Goal: Transaction & Acquisition: Purchase product/service

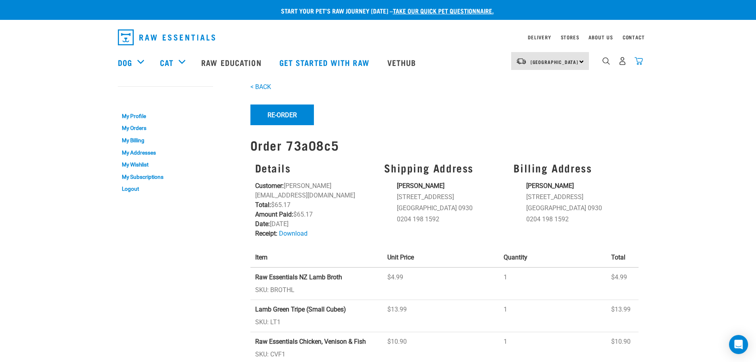
click at [604, 62] on img "dropdown navigation" at bounding box center [639, 61] width 8 height 8
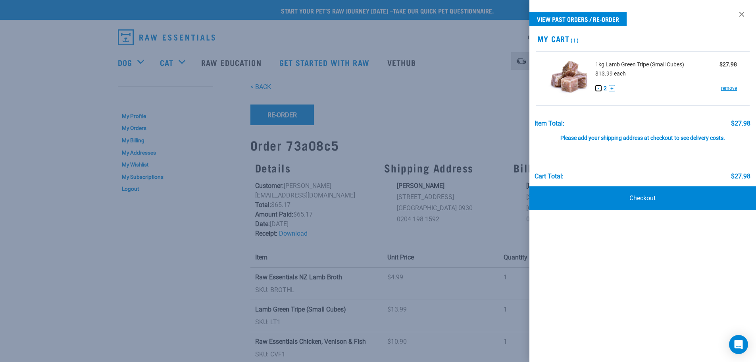
click at [601, 89] on button "-" at bounding box center [599, 88] width 6 height 6
click at [475, 93] on div at bounding box center [378, 181] width 756 height 362
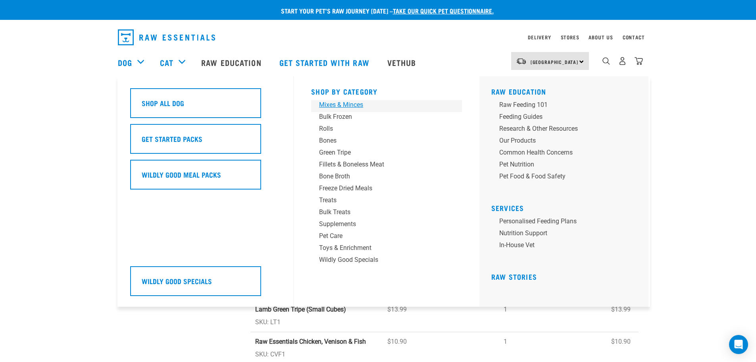
click at [340, 106] on div "Mixes & Minces" at bounding box center [381, 105] width 124 height 10
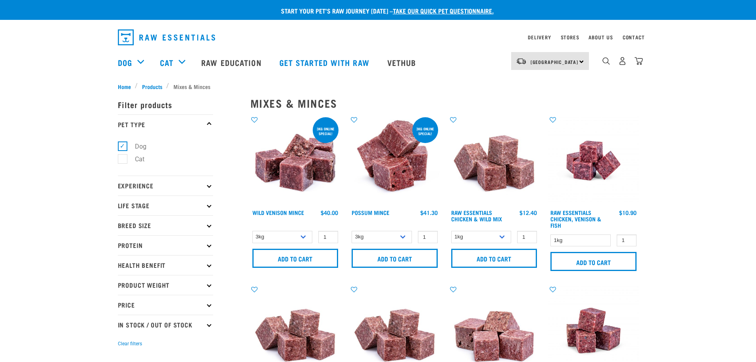
click at [135, 243] on p "Protein" at bounding box center [165, 245] width 95 height 20
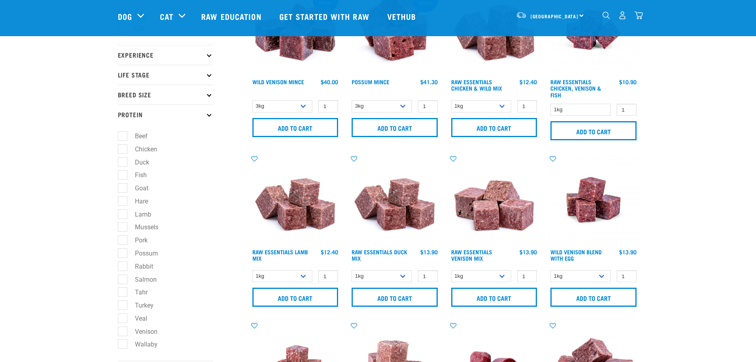
scroll to position [79, 0]
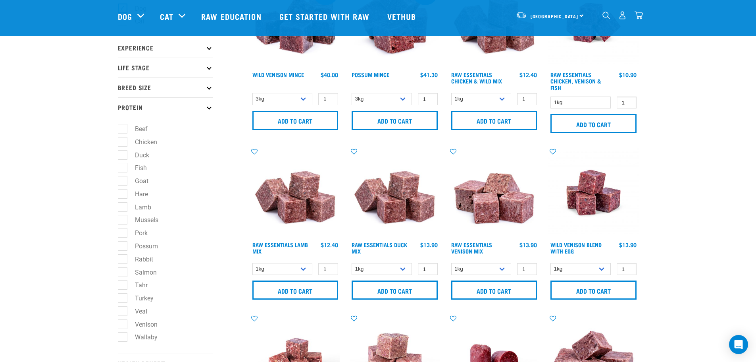
click at [122, 209] on label "Lamb" at bounding box center [138, 207] width 32 height 10
click at [122, 208] on input "Lamb" at bounding box center [120, 205] width 5 height 5
checkbox input "true"
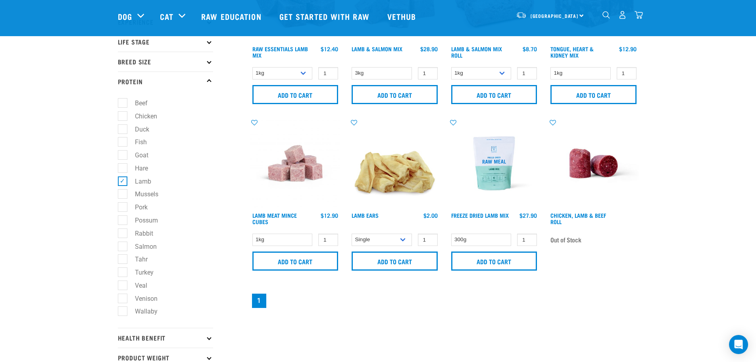
scroll to position [119, 0]
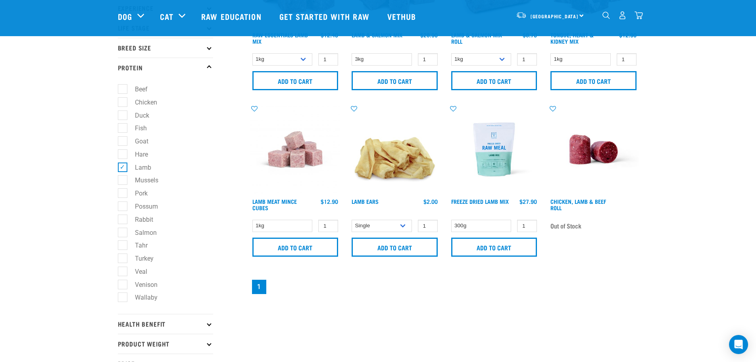
click at [122, 142] on label "Goat" at bounding box center [136, 141] width 29 height 10
click at [120, 142] on input "Goat" at bounding box center [120, 139] width 5 height 5
checkbox input "true"
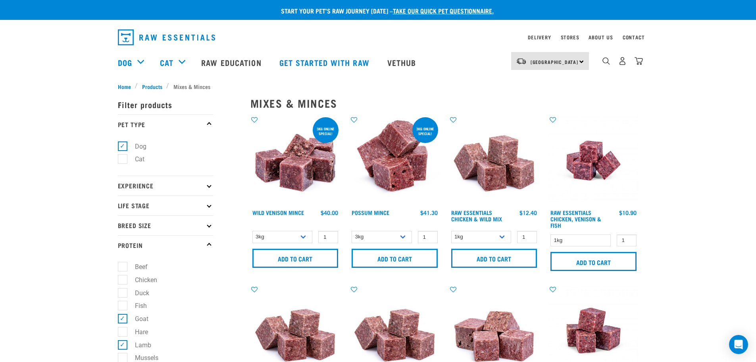
click at [123, 320] on label "Goat" at bounding box center [136, 319] width 29 height 10
click at [123, 320] on input "Goat" at bounding box center [120, 317] width 5 height 5
checkbox input "false"
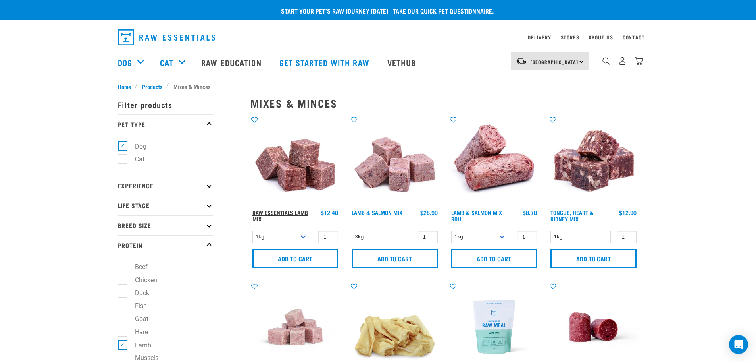
click at [286, 211] on link "Raw Essentials Lamb Mix" at bounding box center [281, 215] width 56 height 9
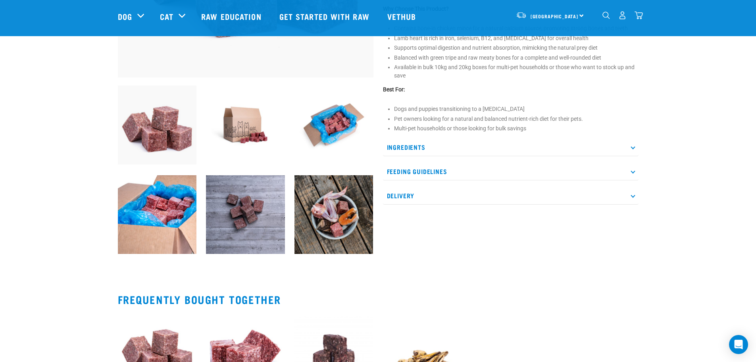
scroll to position [238, 0]
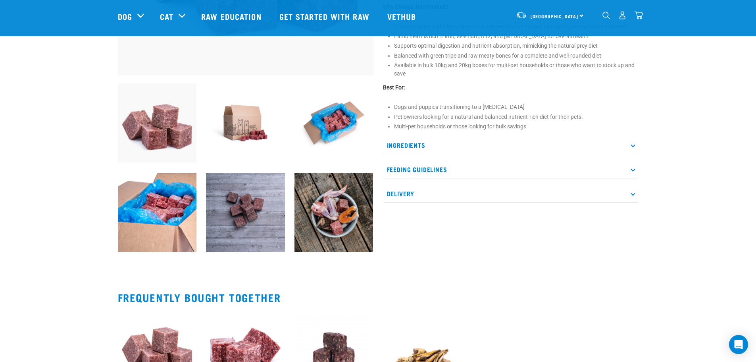
click at [415, 139] on p "Ingredients" at bounding box center [511, 145] width 256 height 18
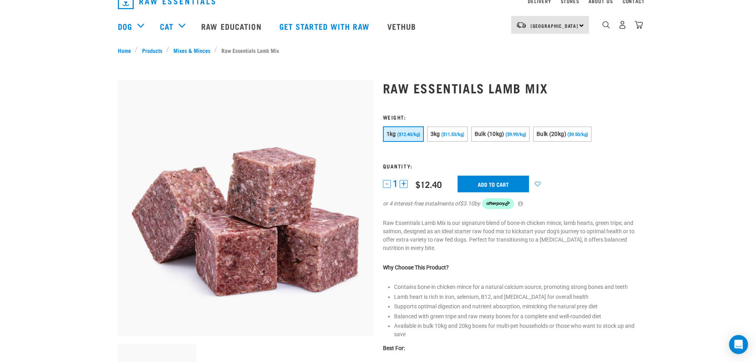
scroll to position [0, 0]
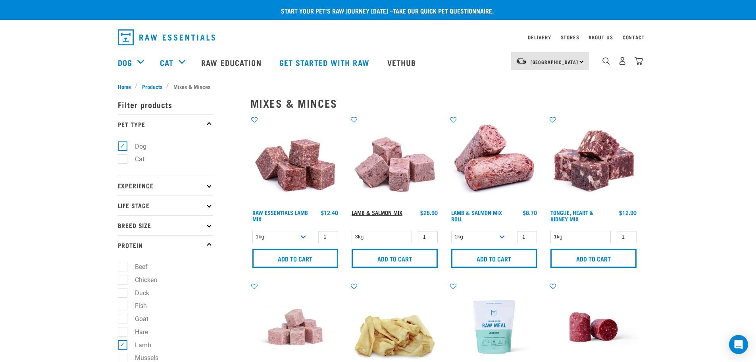
click at [388, 211] on link "Lamb & Salmon Mix" at bounding box center [377, 212] width 51 height 3
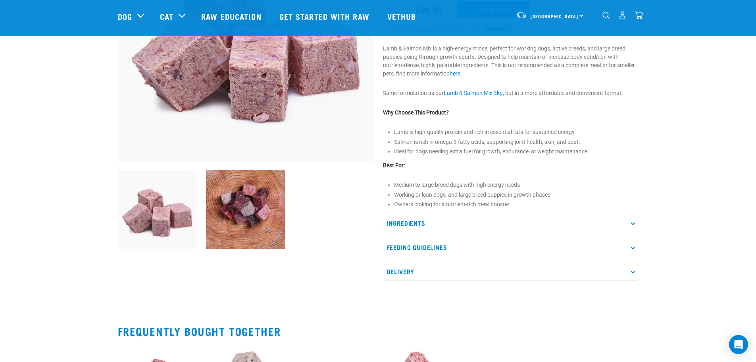
scroll to position [159, 0]
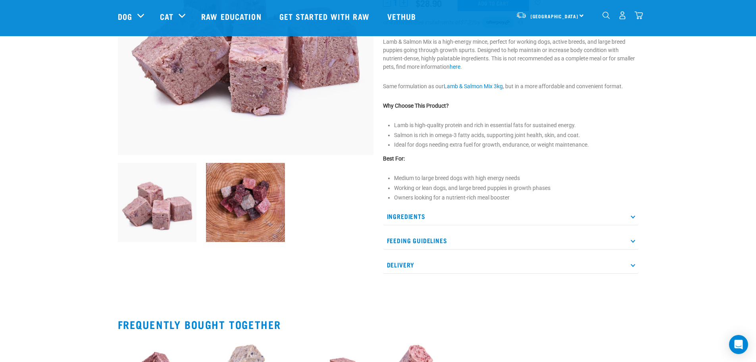
click at [397, 217] on p "Ingredients" at bounding box center [511, 216] width 256 height 18
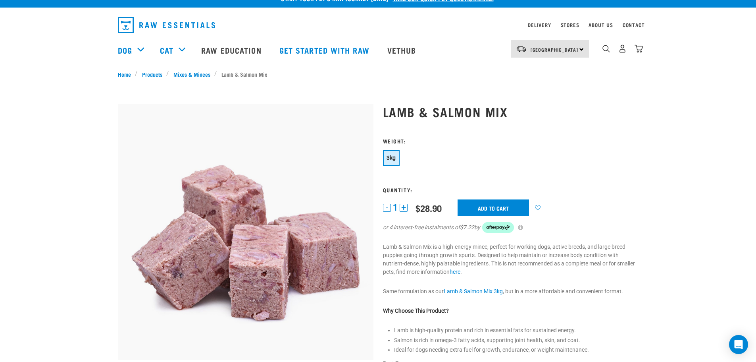
scroll to position [0, 0]
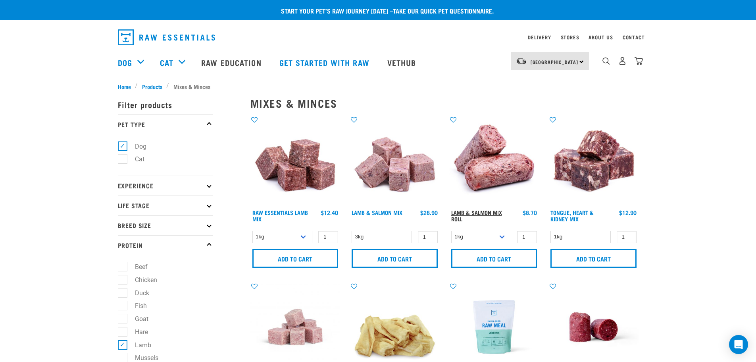
click at [483, 212] on link "Lamb & Salmon Mix Roll" at bounding box center [476, 215] width 51 height 9
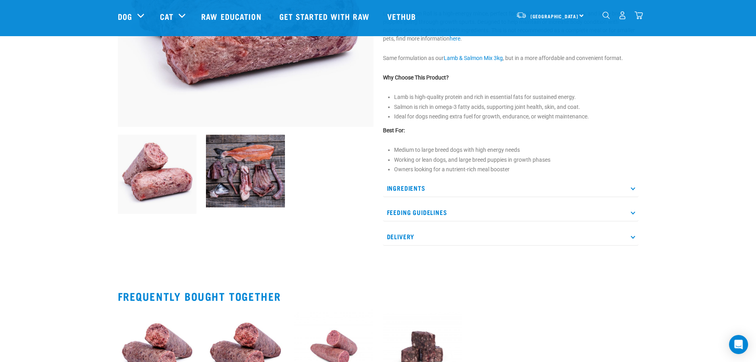
scroll to position [199, 0]
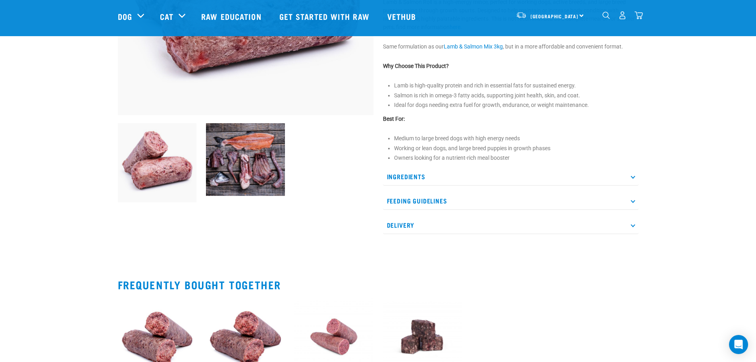
click at [404, 176] on p "Ingredients" at bounding box center [511, 177] width 256 height 18
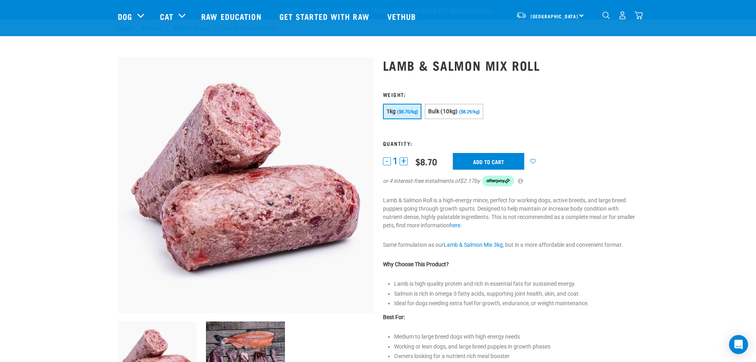
scroll to position [0, 0]
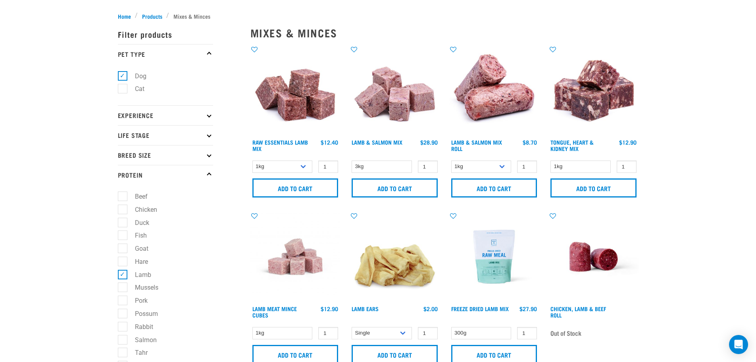
scroll to position [79, 0]
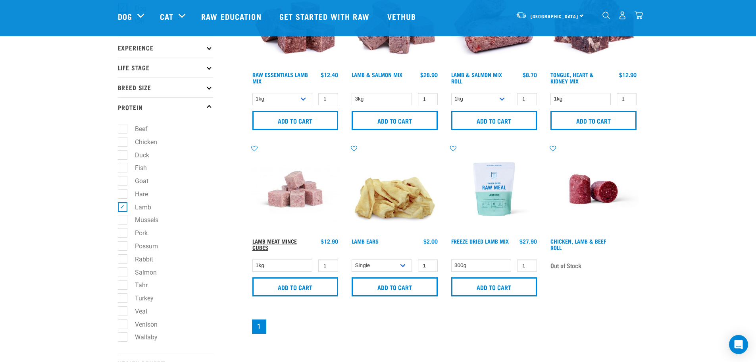
click at [275, 241] on link "Lamb Meat Mince Cubes" at bounding box center [275, 243] width 44 height 9
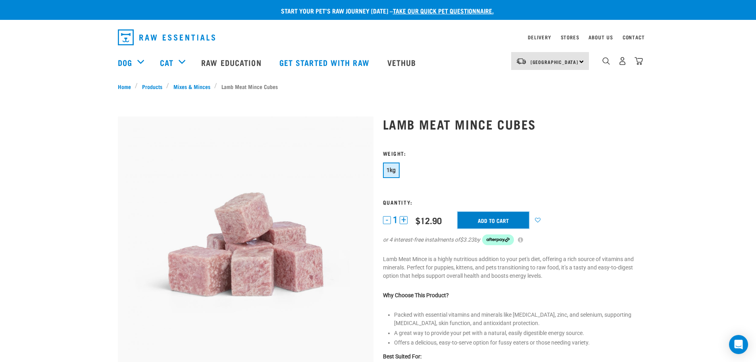
click at [490, 217] on input "Add to cart" at bounding box center [493, 220] width 71 height 17
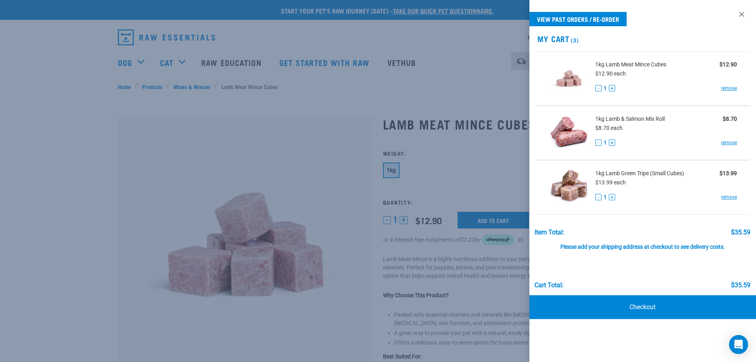
click at [55, 130] on div at bounding box center [378, 181] width 756 height 362
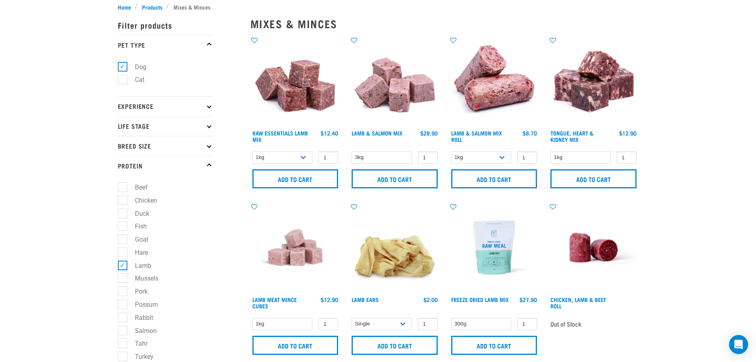
click at [122, 264] on label "Lamb" at bounding box center [138, 265] width 32 height 10
click at [121, 264] on input "Lamb" at bounding box center [120, 263] width 5 height 5
checkbox input "false"
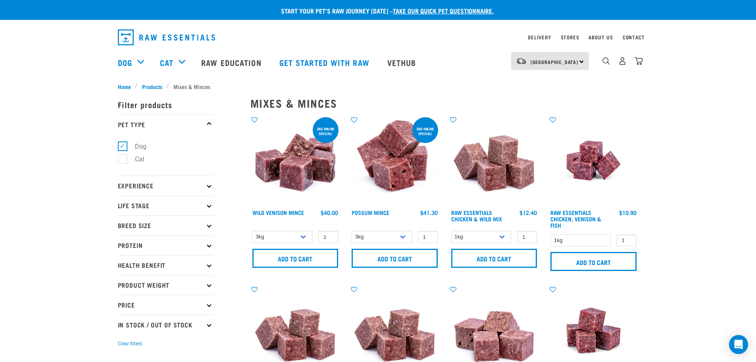
click at [129, 242] on p "Protein" at bounding box center [165, 245] width 95 height 20
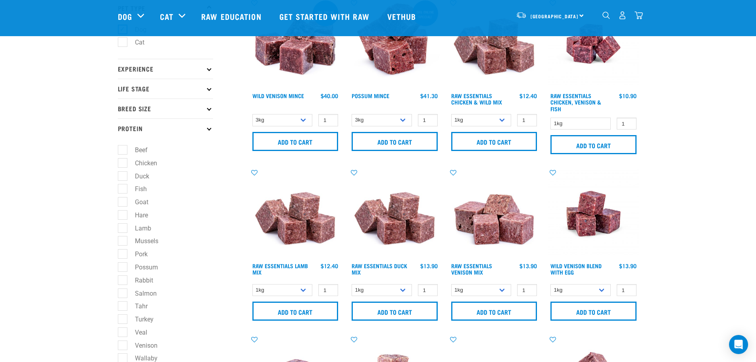
scroll to position [79, 0]
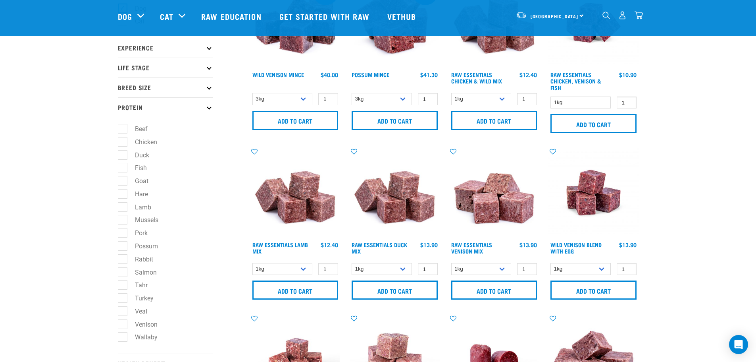
click at [123, 181] on label "Goat" at bounding box center [136, 181] width 29 height 10
click at [123, 181] on input "Goat" at bounding box center [120, 179] width 5 height 5
checkbox input "true"
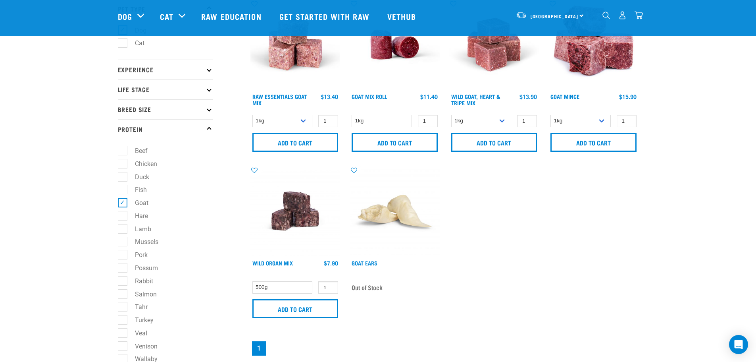
scroll to position [40, 0]
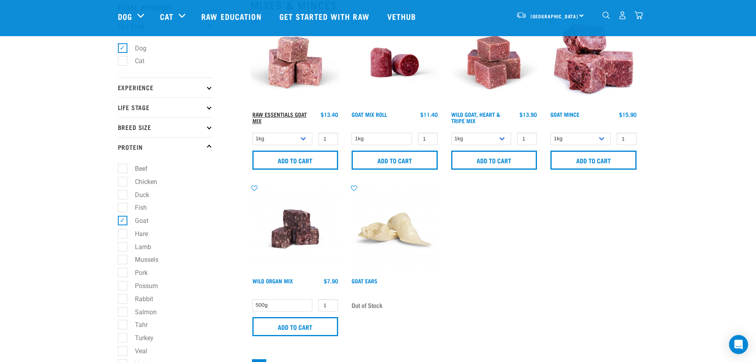
click at [282, 113] on link "Raw Essentials Goat Mix" at bounding box center [280, 117] width 54 height 9
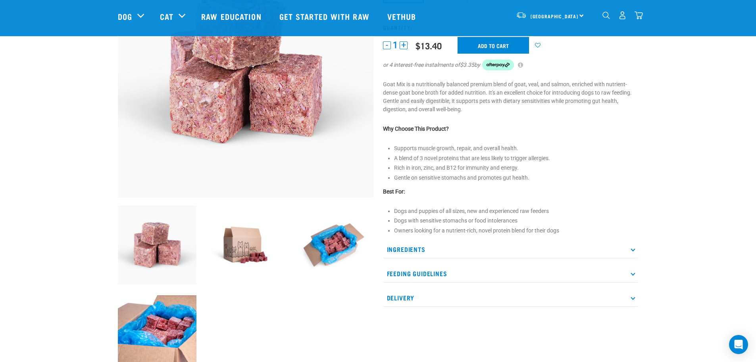
scroll to position [119, 0]
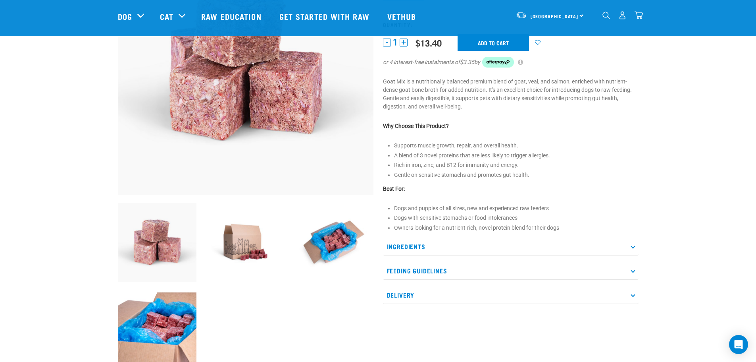
click at [408, 247] on p "Ingredients" at bounding box center [511, 246] width 256 height 18
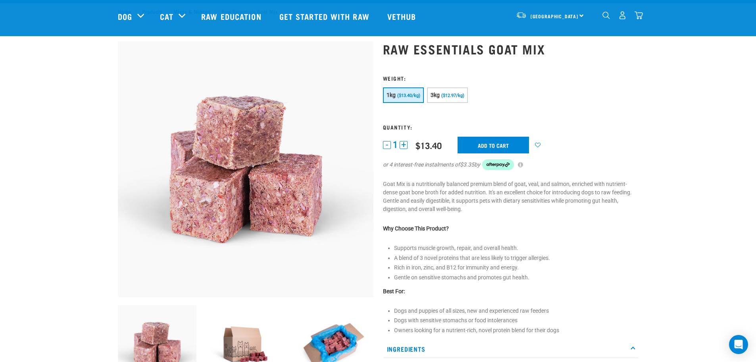
scroll to position [0, 0]
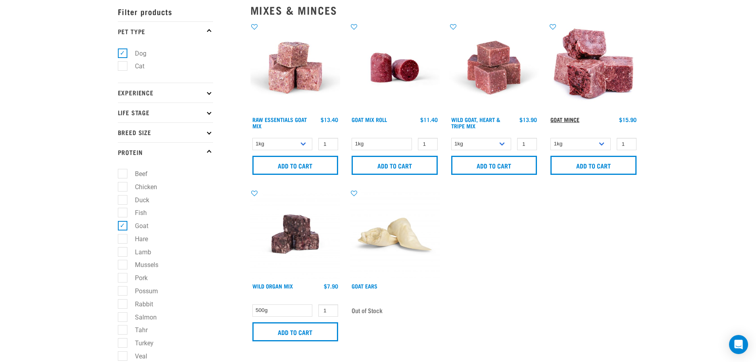
click at [563, 119] on link "Goat Mince" at bounding box center [565, 119] width 29 height 3
click at [477, 118] on link "Wild Goat, Heart & Tripe Mix" at bounding box center [475, 122] width 49 height 9
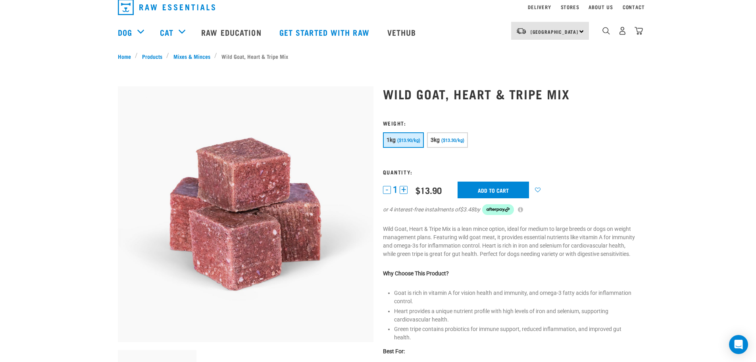
scroll to position [119, 0]
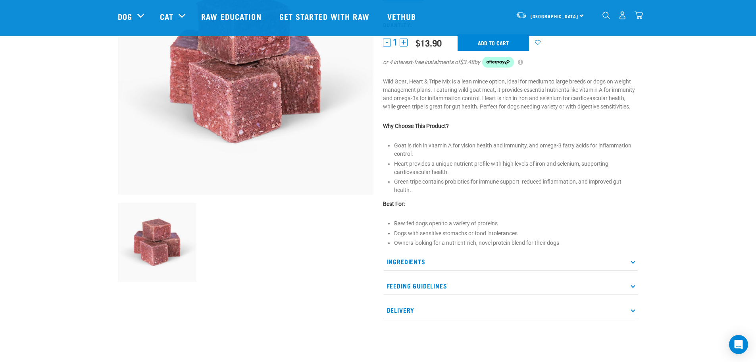
click at [410, 259] on p "Ingredients" at bounding box center [511, 262] width 256 height 18
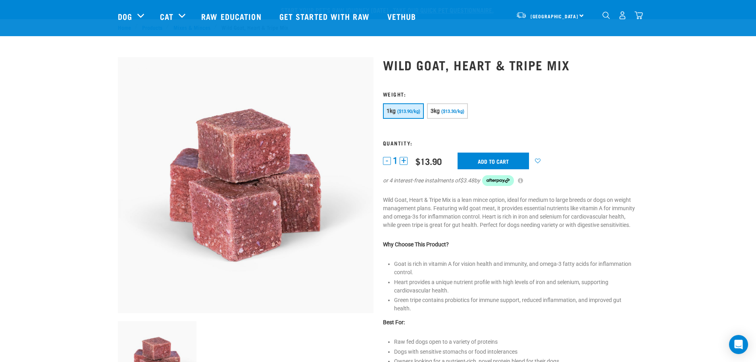
scroll to position [0, 0]
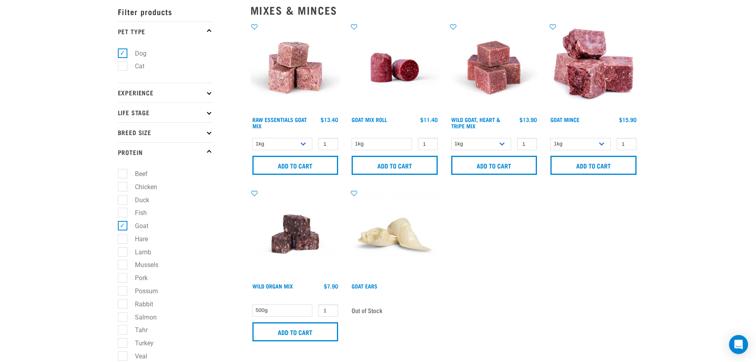
click at [122, 224] on label "Goat" at bounding box center [136, 226] width 29 height 10
click at [120, 224] on input "Goat" at bounding box center [120, 224] width 5 height 5
checkbox input "false"
click at [126, 276] on label "Pork" at bounding box center [136, 278] width 29 height 10
click at [123, 276] on input "Pork" at bounding box center [120, 276] width 5 height 5
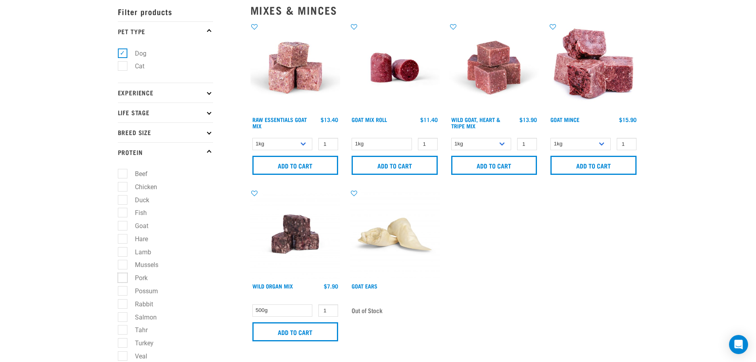
checkbox input "true"
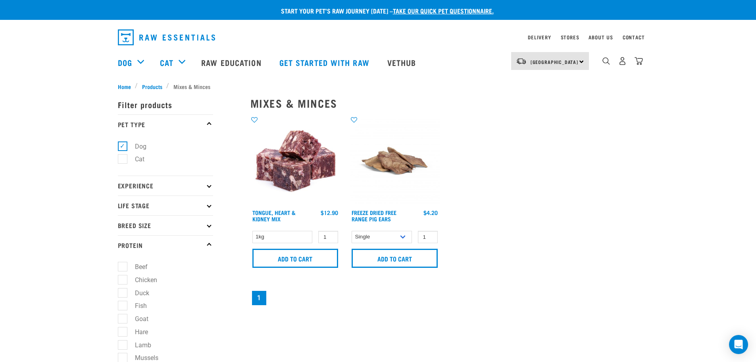
scroll to position [40, 0]
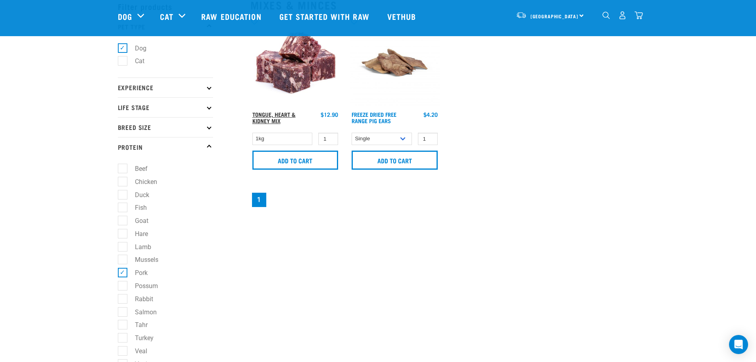
click at [278, 113] on link "Tongue, Heart & Kidney Mix" at bounding box center [274, 117] width 43 height 9
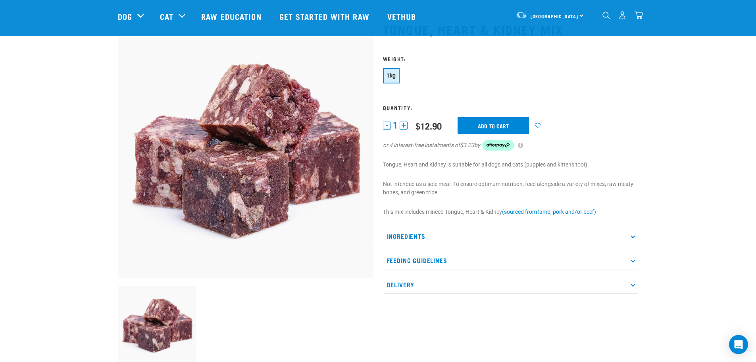
scroll to position [119, 0]
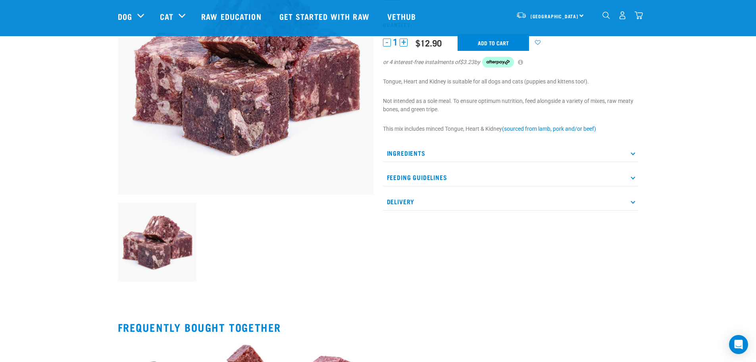
click at [403, 151] on p "Ingredients" at bounding box center [511, 153] width 256 height 18
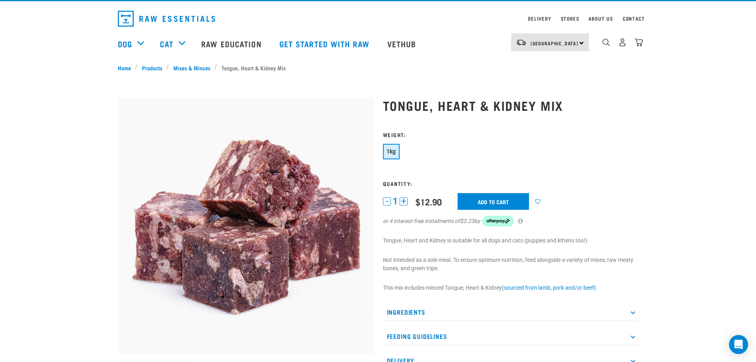
scroll to position [0, 0]
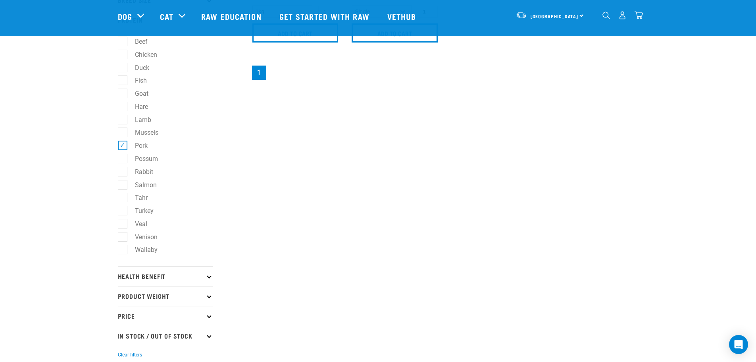
scroll to position [172, 0]
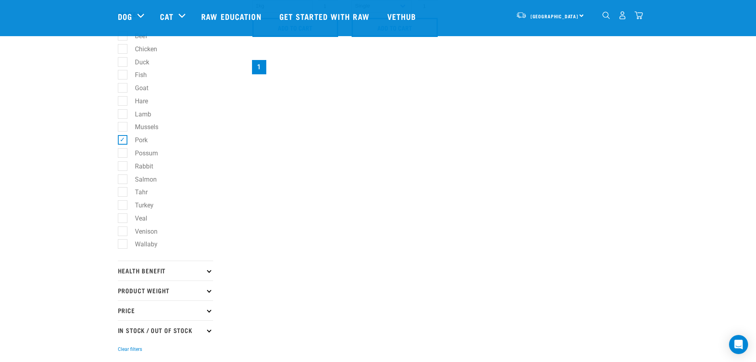
click at [123, 138] on label "Pork" at bounding box center [136, 140] width 29 height 10
click at [123, 138] on input "Pork" at bounding box center [120, 138] width 5 height 5
checkbox input "false"
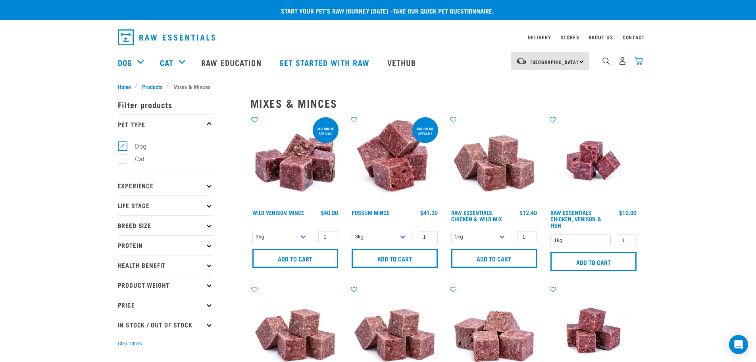
click at [640, 62] on img "dropdown navigation" at bounding box center [639, 61] width 8 height 8
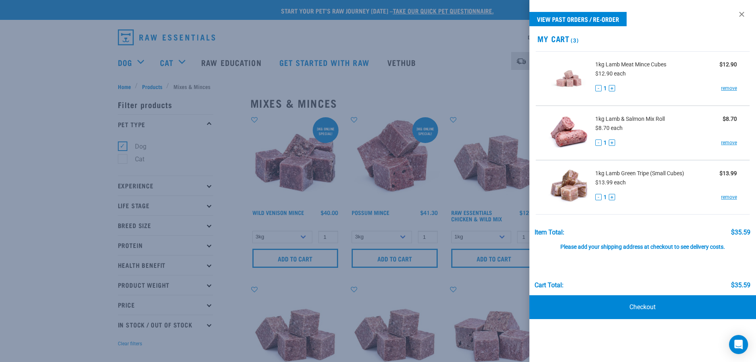
click at [53, 163] on div at bounding box center [378, 181] width 756 height 362
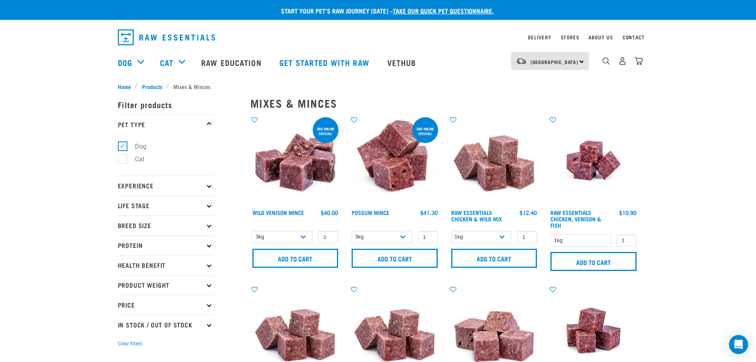
click at [135, 242] on p "Protein" at bounding box center [165, 245] width 95 height 20
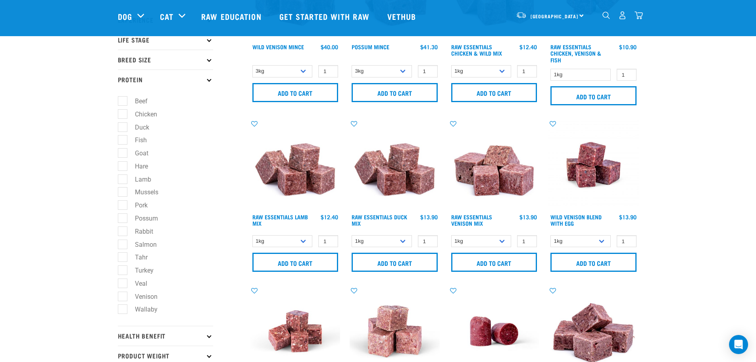
scroll to position [119, 0]
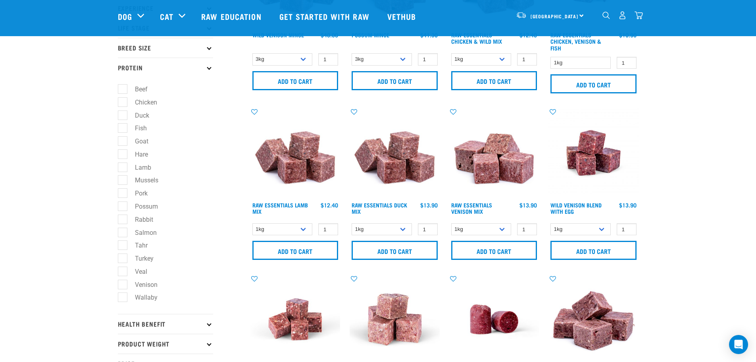
click at [125, 219] on label "Rabbit" at bounding box center [139, 219] width 34 height 10
click at [123, 219] on input "Rabbit" at bounding box center [120, 217] width 5 height 5
checkbox input "true"
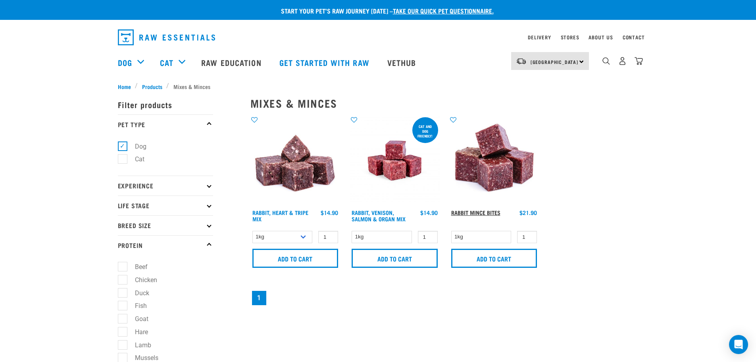
click at [476, 212] on link "Rabbit Mince Bites" at bounding box center [475, 212] width 49 height 3
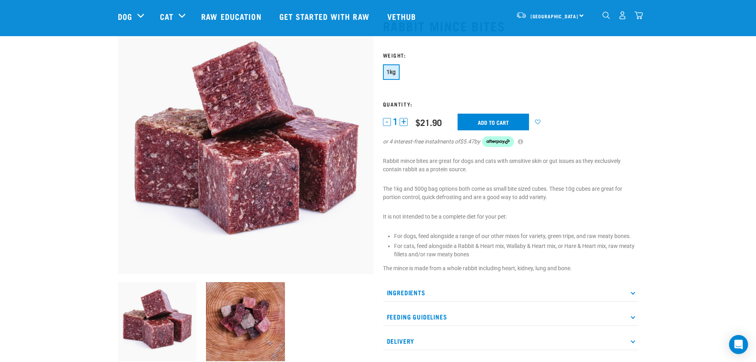
scroll to position [79, 0]
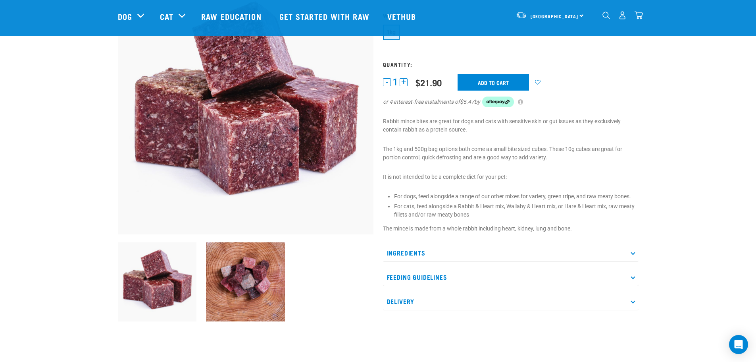
click at [407, 251] on p "Ingredients" at bounding box center [511, 253] width 256 height 18
click at [404, 252] on p "Ingredients" at bounding box center [511, 253] width 256 height 18
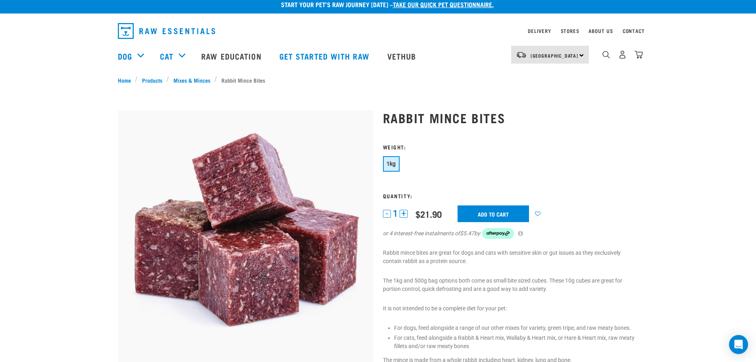
scroll to position [0, 0]
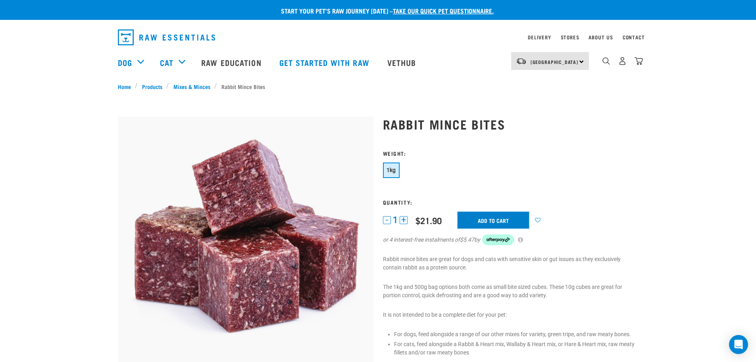
click at [473, 221] on input "Add to cart" at bounding box center [493, 220] width 71 height 17
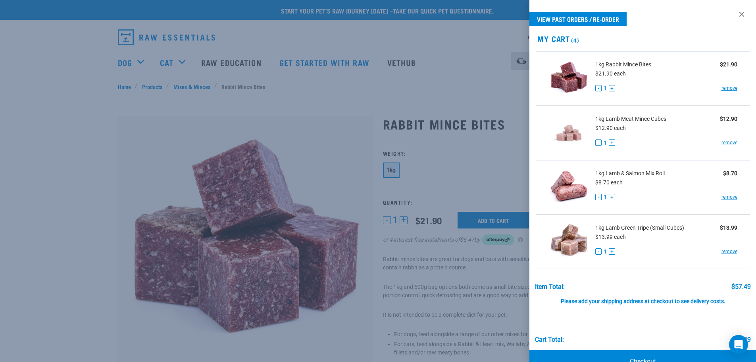
click at [96, 152] on div at bounding box center [378, 181] width 756 height 362
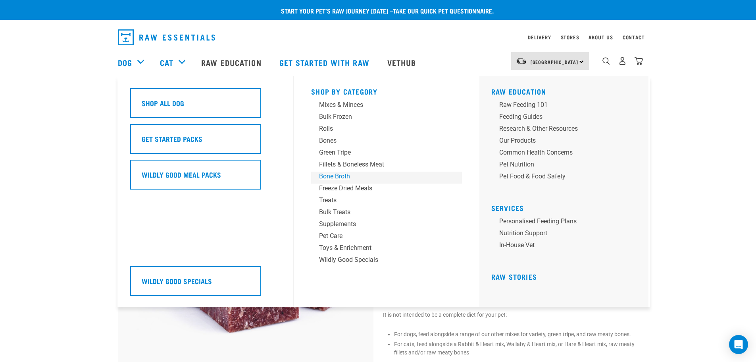
click at [330, 176] on div "Bone Broth" at bounding box center [381, 177] width 124 height 10
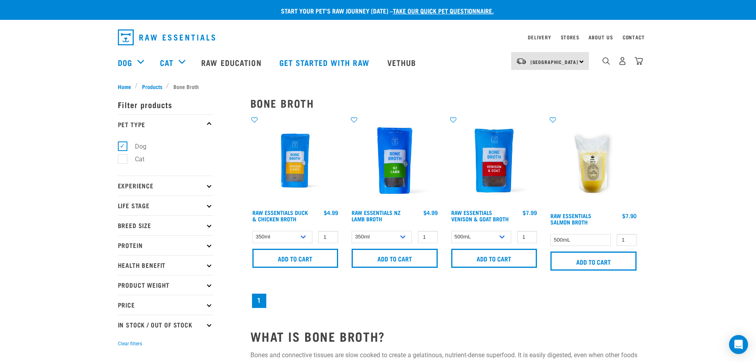
click at [499, 168] on img at bounding box center [495, 161] width 90 height 90
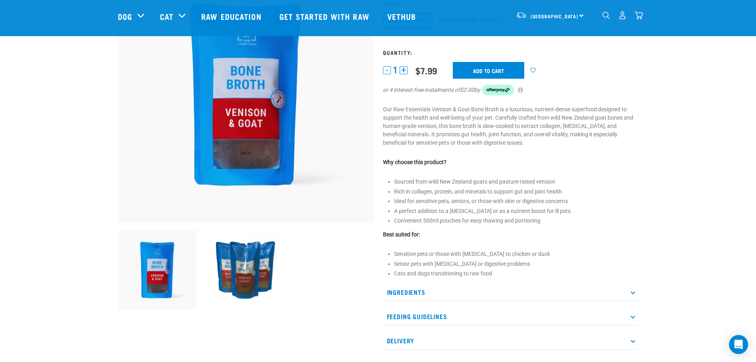
scroll to position [119, 0]
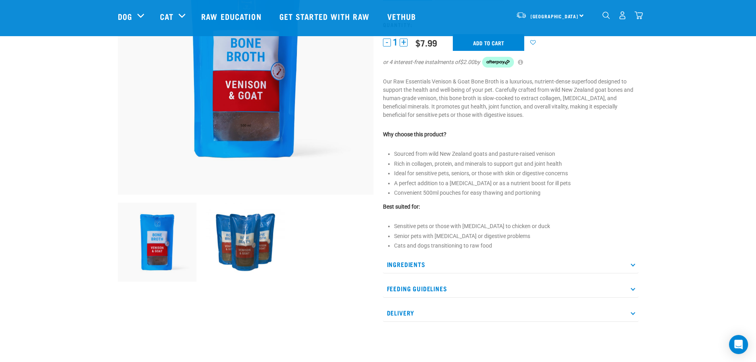
click at [407, 260] on p "Ingredients" at bounding box center [511, 264] width 256 height 18
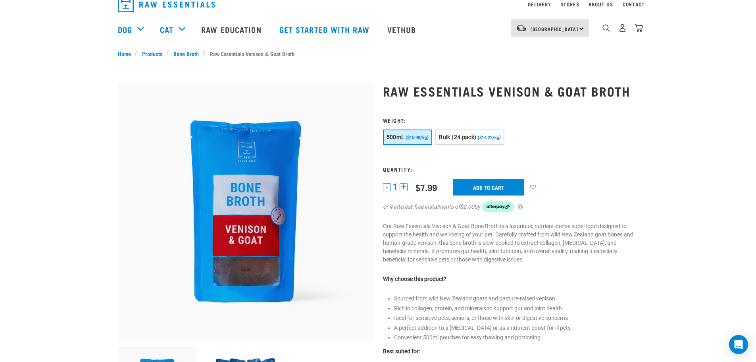
scroll to position [0, 0]
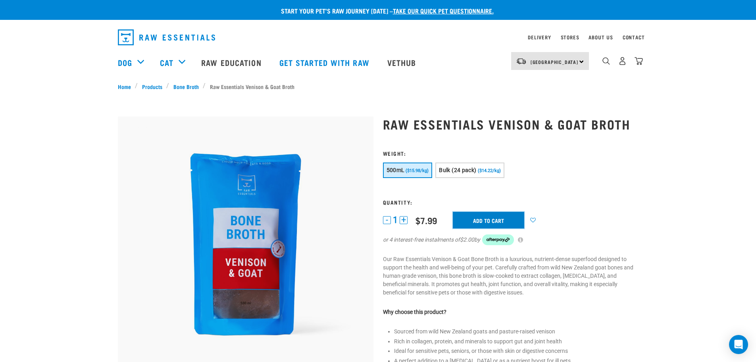
click at [476, 221] on input "Add to cart" at bounding box center [488, 220] width 71 height 17
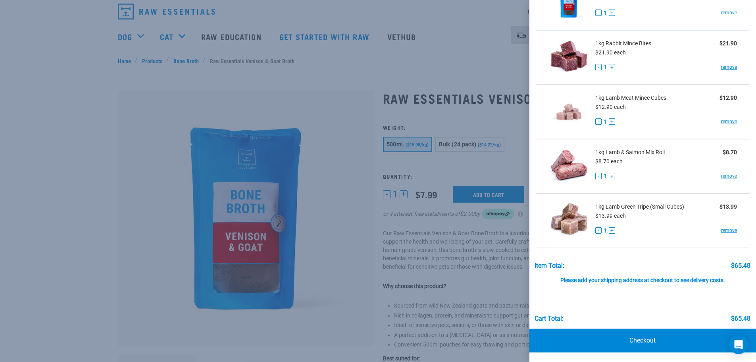
scroll to position [40, 0]
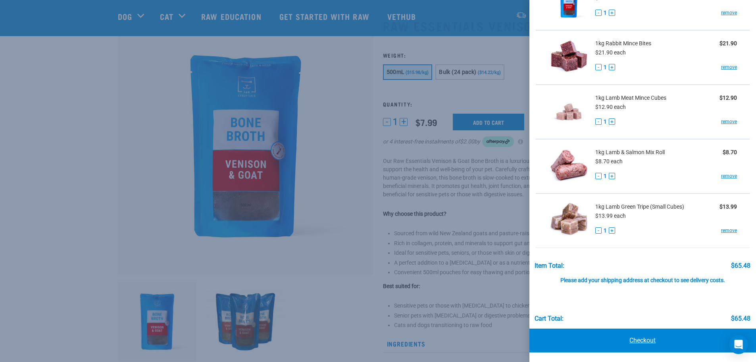
click at [632, 341] on link "Checkout" at bounding box center [643, 340] width 227 height 24
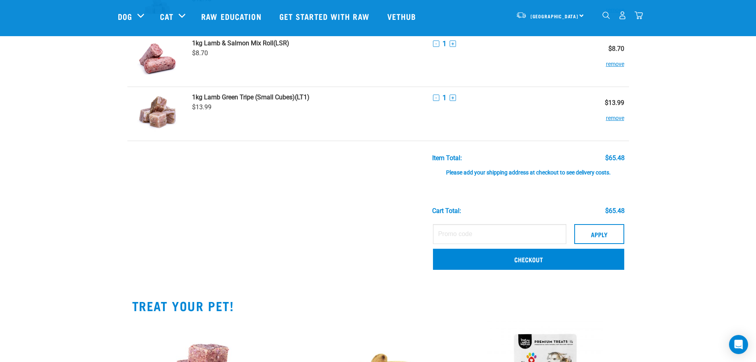
scroll to position [199, 0]
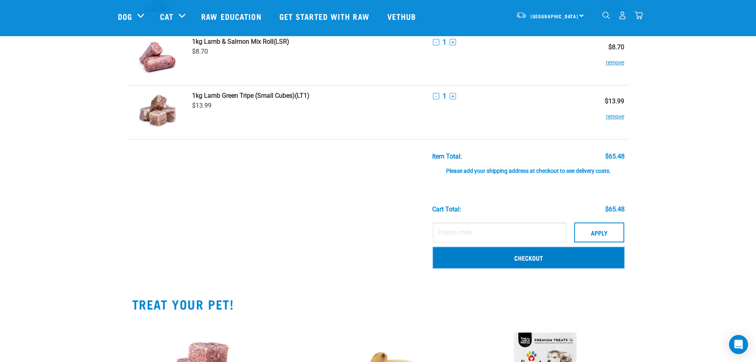
click at [518, 259] on link "Checkout" at bounding box center [528, 257] width 191 height 21
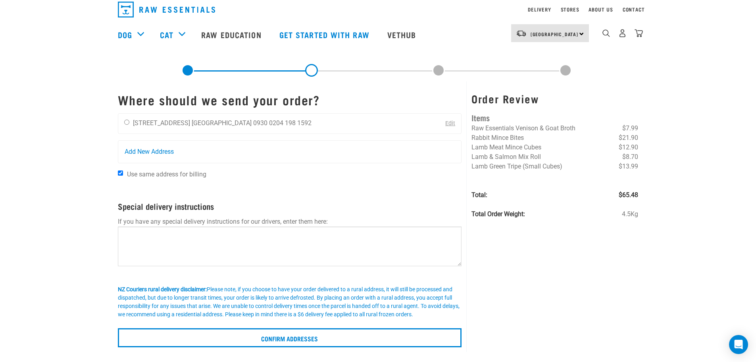
scroll to position [40, 0]
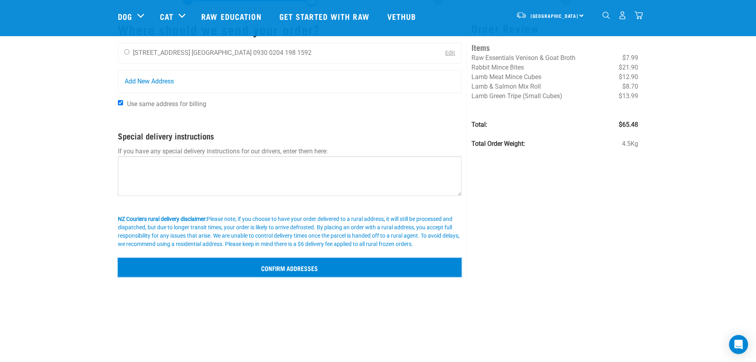
click at [276, 267] on input "Confirm addresses" at bounding box center [290, 267] width 344 height 19
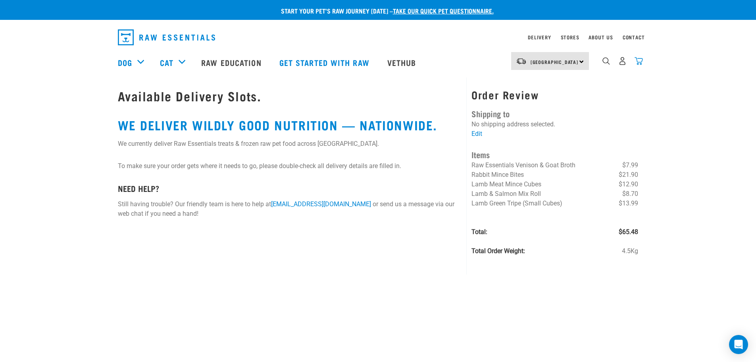
click at [641, 62] on img "dropdown navigation" at bounding box center [639, 61] width 8 height 8
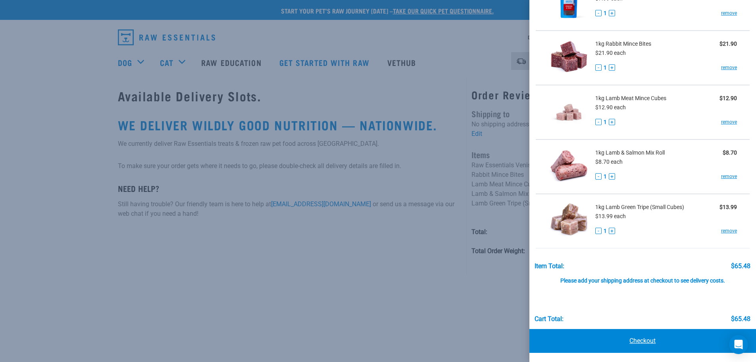
scroll to position [75, 0]
click at [607, 343] on link "Checkout" at bounding box center [643, 340] width 227 height 24
click at [637, 341] on link "Checkout" at bounding box center [643, 340] width 227 height 24
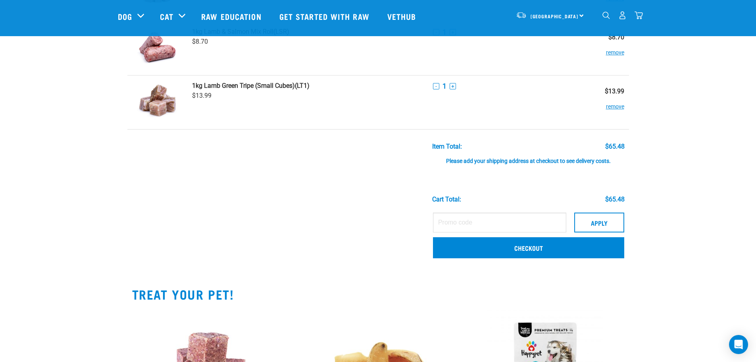
scroll to position [278, 0]
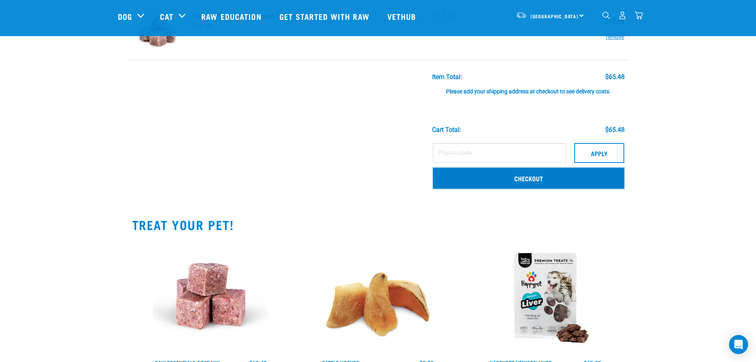
click at [492, 179] on link "Checkout" at bounding box center [528, 178] width 191 height 21
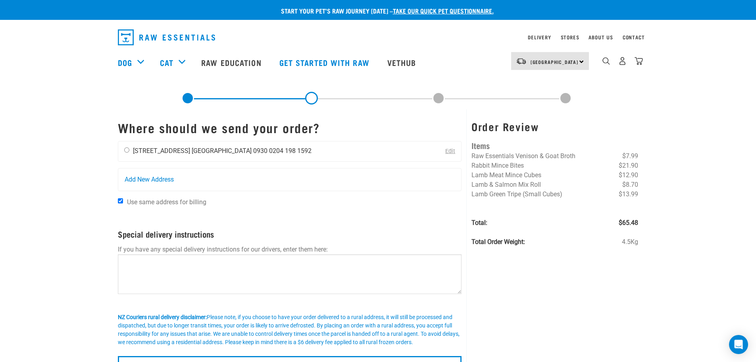
click at [128, 149] on input "radio" at bounding box center [126, 149] width 5 height 5
radio input "true"
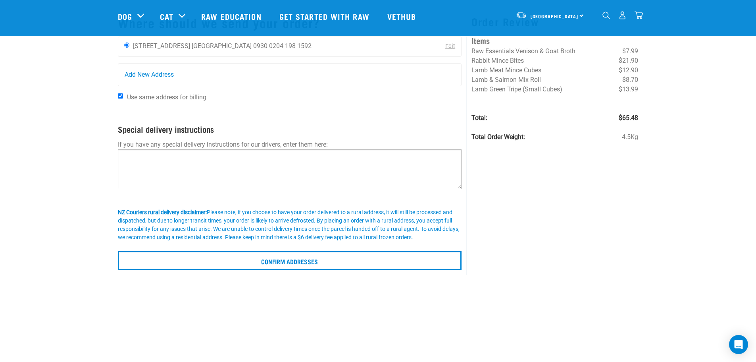
scroll to position [79, 0]
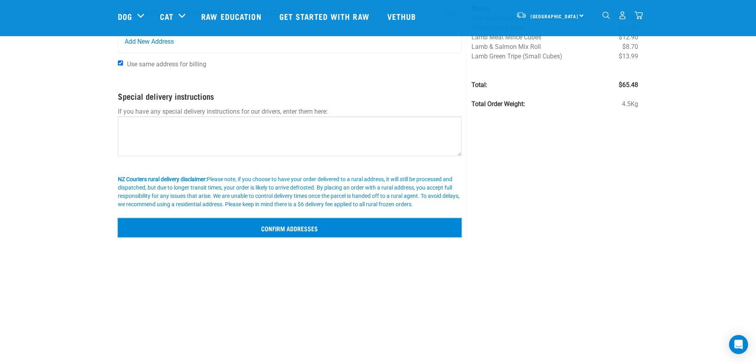
click at [271, 224] on input "Confirm addresses" at bounding box center [290, 227] width 344 height 19
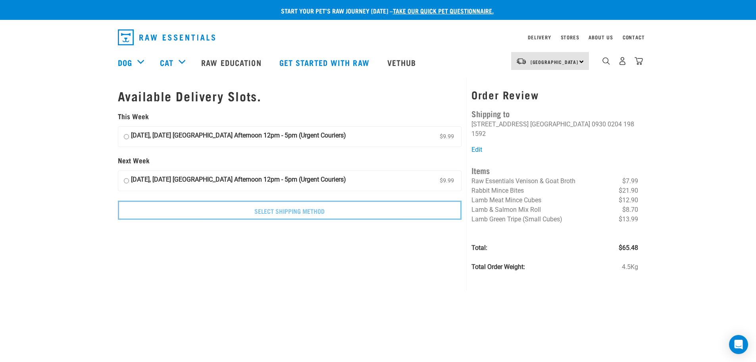
click at [127, 136] on input "[DATE], [DATE] [GEOGRAPHIC_DATA] Afternoon 12pm - 5pm (Urgent Couriers) $9.99" at bounding box center [126, 137] width 5 height 12
radio input "true"
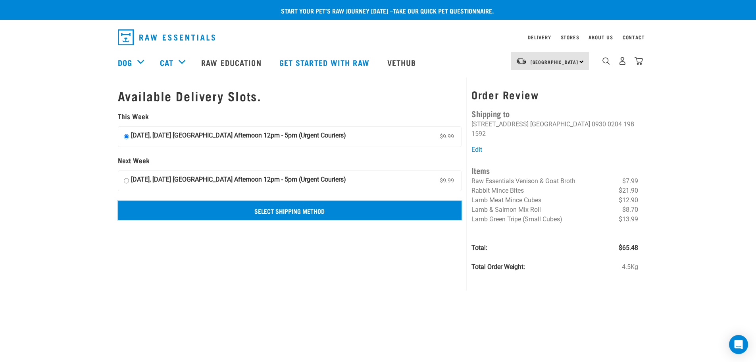
click at [282, 211] on input "Select Shipping Method" at bounding box center [290, 210] width 344 height 19
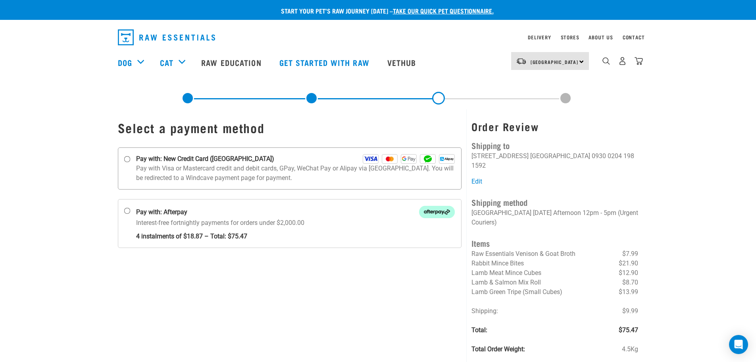
click at [127, 159] on input "Pay with: New Credit Card ([GEOGRAPHIC_DATA])" at bounding box center [127, 159] width 6 height 6
radio input "true"
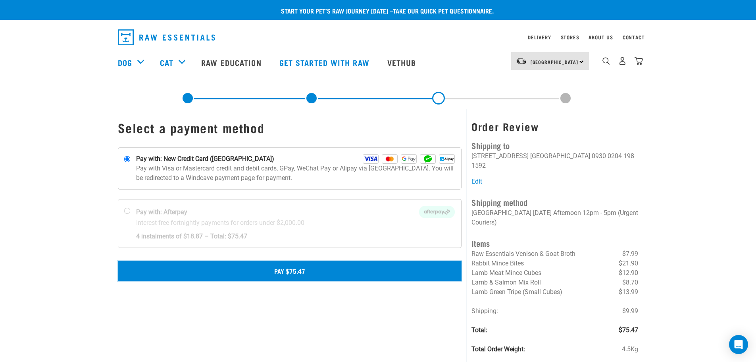
click at [282, 272] on button "Pay $75.47" at bounding box center [290, 270] width 344 height 20
